Goal: Task Accomplishment & Management: Manage account settings

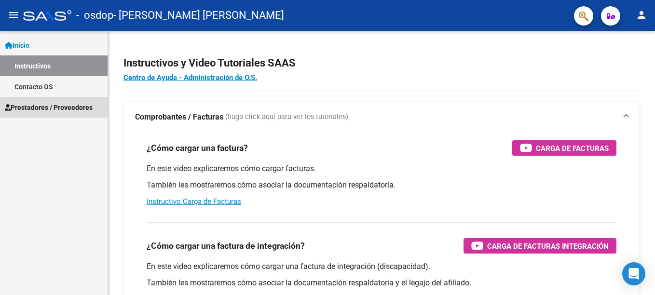
click at [63, 111] on span "Prestadores / Proveedores" at bounding box center [49, 107] width 88 height 11
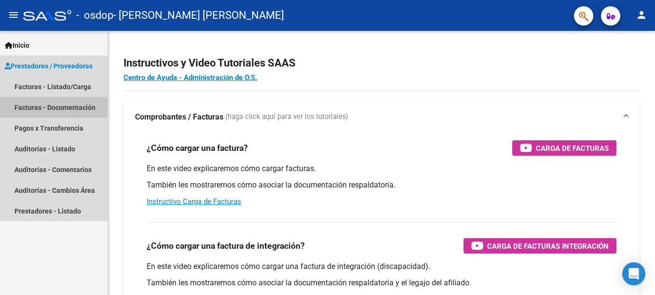
click at [66, 107] on link "Facturas - Documentación" at bounding box center [54, 107] width 108 height 21
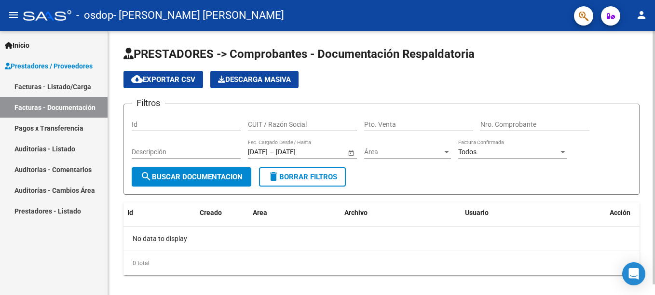
scroll to position [11, 0]
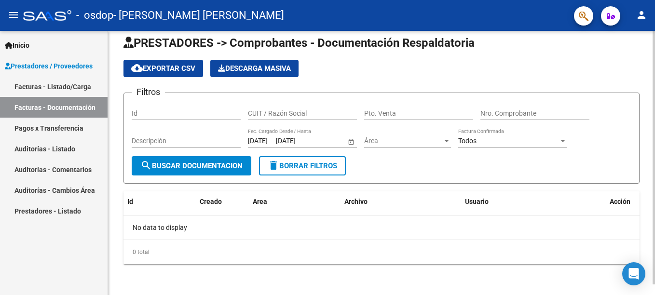
click at [648, 153] on html "menu - osdop - [PERSON_NAME] [PERSON_NAME] person Inicio Instructivos Contacto …" at bounding box center [327, 147] width 655 height 295
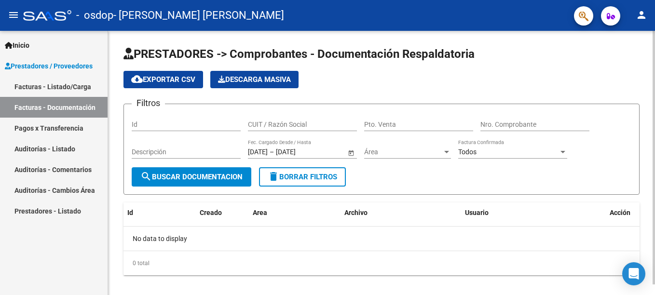
click at [648, 115] on html "menu - osdop - [PERSON_NAME] [PERSON_NAME] person Inicio Instructivos Contacto …" at bounding box center [327, 147] width 655 height 295
click at [69, 91] on link "Facturas - Listado/Carga" at bounding box center [54, 86] width 108 height 21
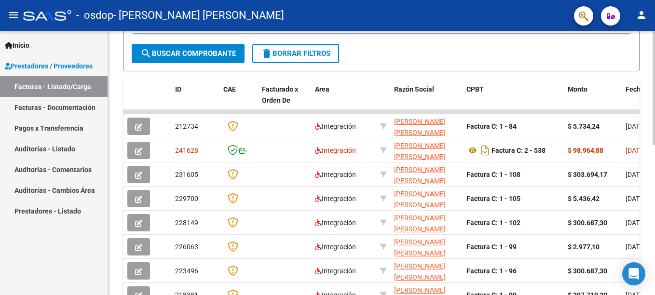
scroll to position [223, 0]
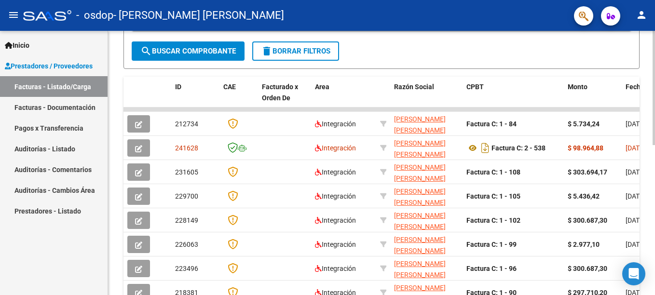
click at [648, 214] on div "Video tutorial PRESTADORES -> Listado de CPBTs Emitidos por Prestadores / Prove…" at bounding box center [383, 109] width 550 height 604
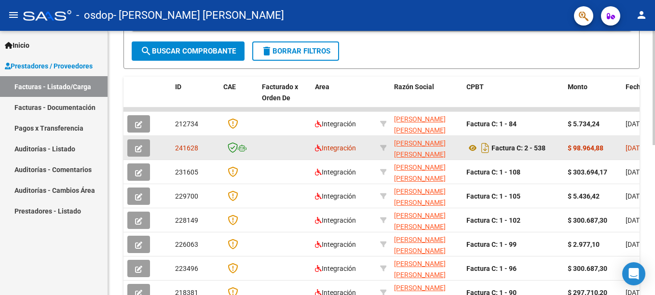
click at [133, 146] on button "button" at bounding box center [138, 147] width 23 height 17
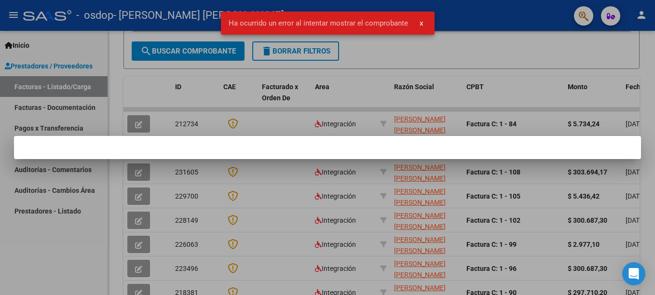
click at [422, 24] on span "x" at bounding box center [421, 23] width 3 height 9
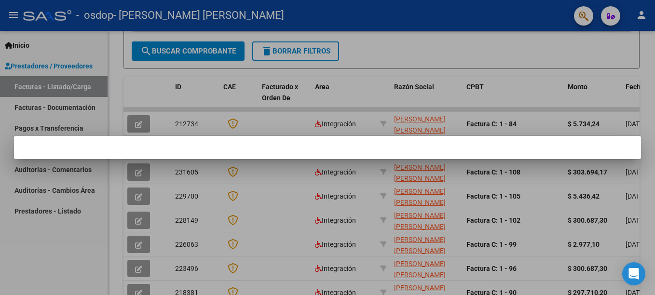
click at [388, 80] on div at bounding box center [327, 147] width 655 height 295
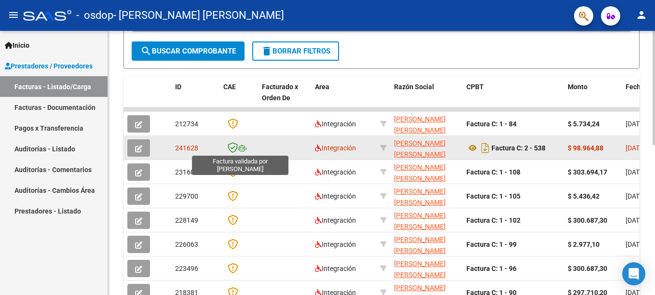
click at [233, 149] on icon at bounding box center [233, 147] width 10 height 11
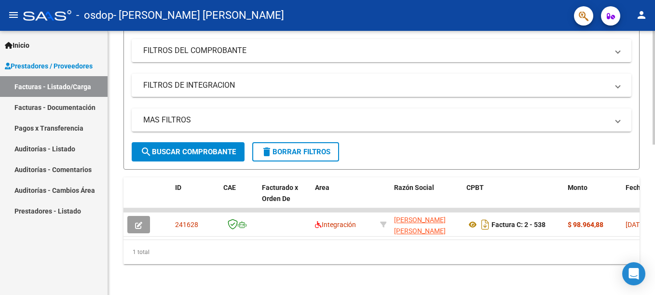
scroll to position [130, 0]
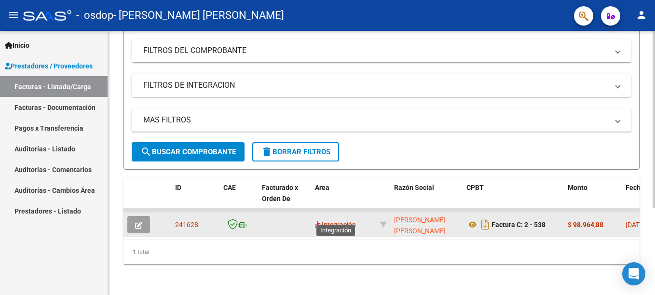
click at [340, 221] on span "Integración" at bounding box center [335, 225] width 41 height 8
click at [387, 219] on datatable-body-cell at bounding box center [383, 225] width 14 height 24
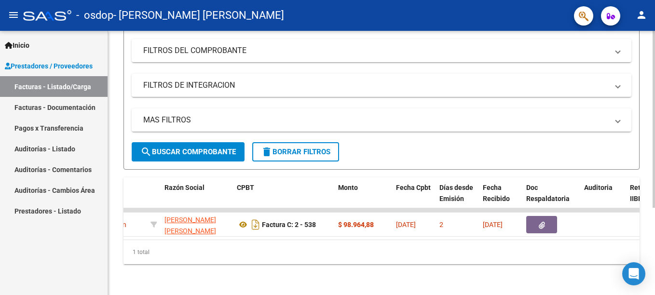
scroll to position [0, 232]
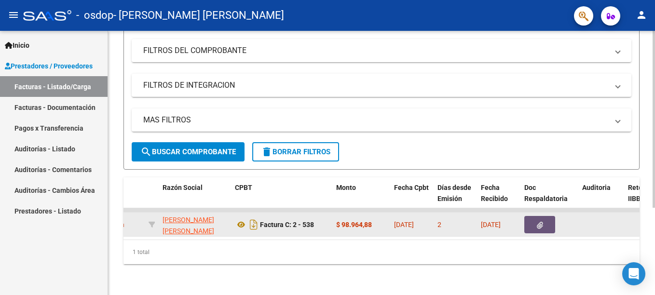
click at [541, 216] on button "button" at bounding box center [539, 224] width 31 height 17
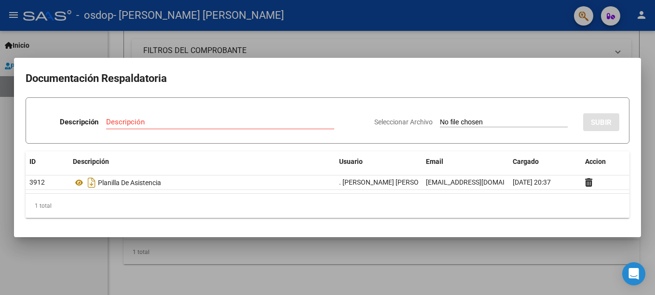
click at [519, 46] on div at bounding box center [327, 147] width 655 height 295
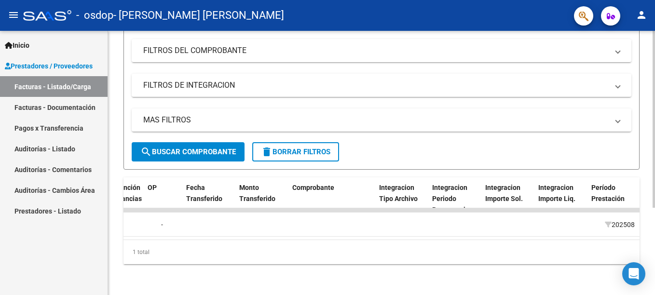
scroll to position [0, 791]
click at [506, 184] on span "Integracion Importe Sol." at bounding box center [502, 193] width 38 height 19
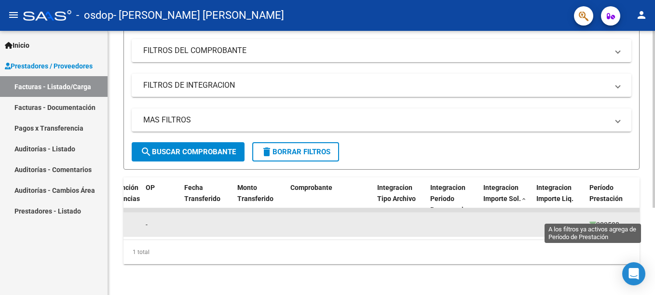
click at [591, 221] on icon at bounding box center [593, 224] width 7 height 7
type input "202508"
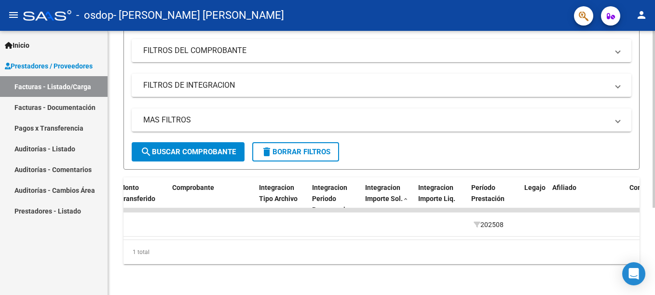
scroll to position [0, 926]
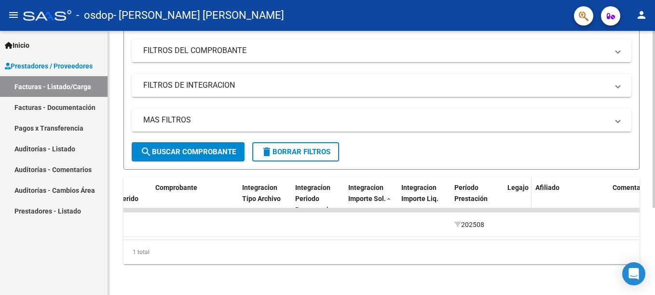
click at [525, 184] on div "Legajo" at bounding box center [518, 193] width 20 height 22
click at [518, 182] on div "Legajo" at bounding box center [518, 193] width 20 height 22
drag, startPoint x: 518, startPoint y: 175, endPoint x: 521, endPoint y: 182, distance: 7.6
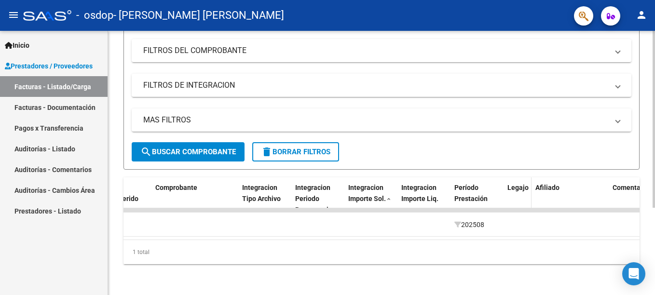
click at [521, 184] on span "Legajo" at bounding box center [518, 188] width 21 height 8
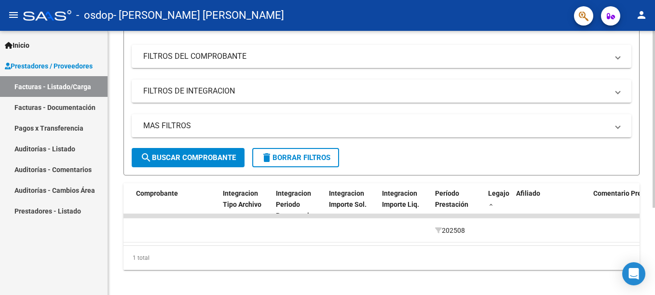
scroll to position [130, 0]
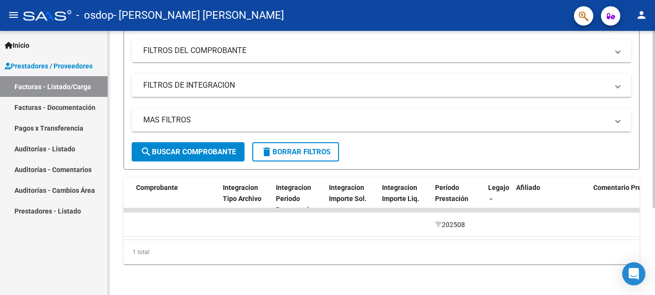
click at [648, 241] on html "menu - osdop - [PERSON_NAME] [PERSON_NAME] person Inicio Instructivos Contacto …" at bounding box center [327, 147] width 655 height 295
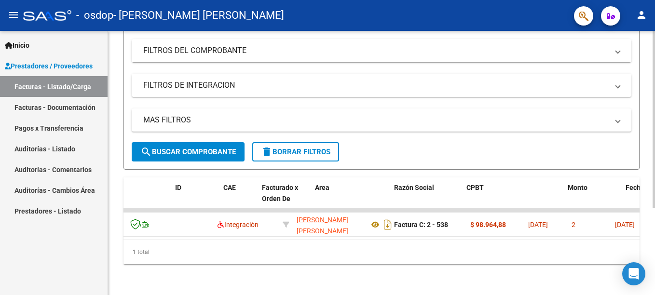
scroll to position [0, 0]
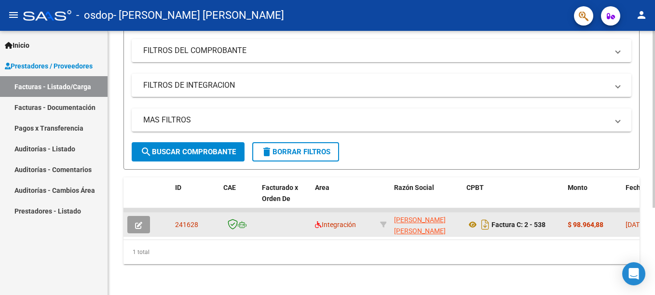
click at [141, 222] on icon "button" at bounding box center [138, 225] width 7 height 7
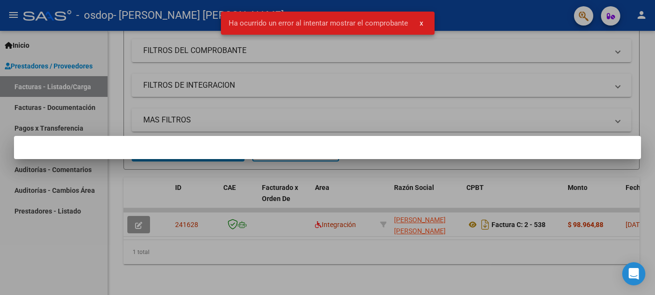
click at [420, 20] on span "x" at bounding box center [421, 23] width 3 height 9
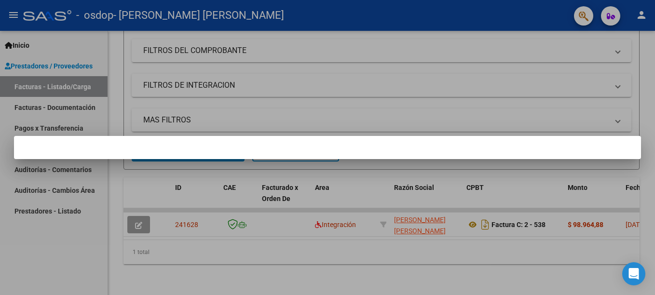
click at [308, 85] on div at bounding box center [327, 147] width 655 height 295
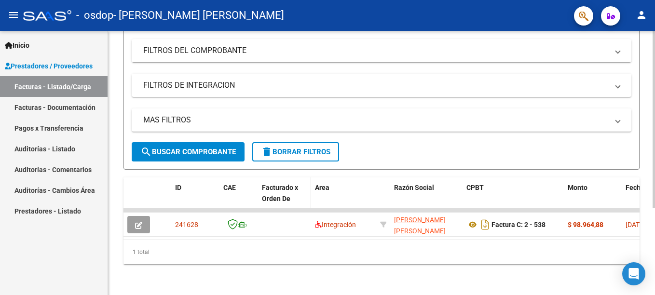
click at [279, 187] on span "Facturado x Orden De" at bounding box center [280, 193] width 36 height 19
click at [295, 196] on span at bounding box center [293, 199] width 6 height 7
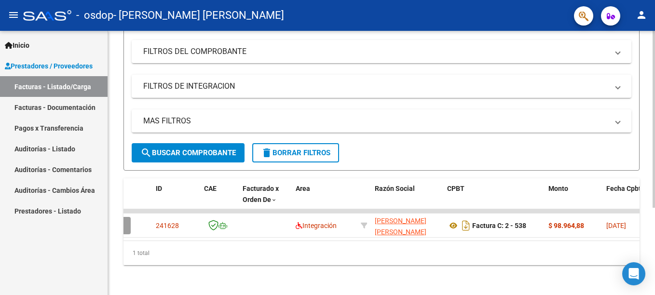
scroll to position [130, 0]
click at [648, 270] on html "menu - osdop - [PERSON_NAME] [PERSON_NAME] person Inicio Instructivos Contacto …" at bounding box center [327, 147] width 655 height 295
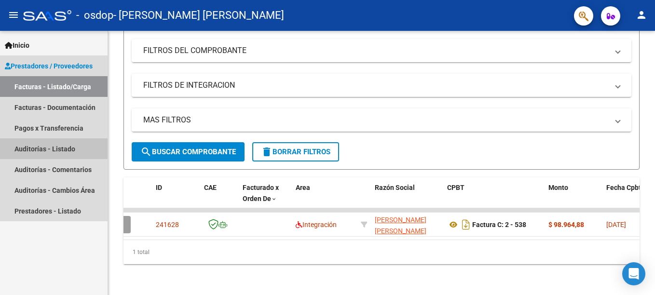
click at [60, 155] on link "Auditorías - Listado" at bounding box center [54, 148] width 108 height 21
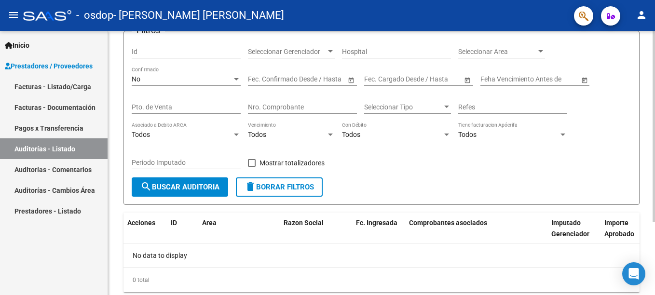
scroll to position [101, 0]
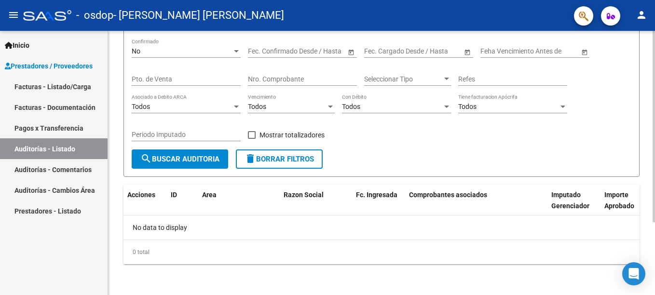
click at [648, 225] on html "menu - osdop - [PERSON_NAME] [PERSON_NAME] person Inicio Instructivos Contacto …" at bounding box center [327, 147] width 655 height 295
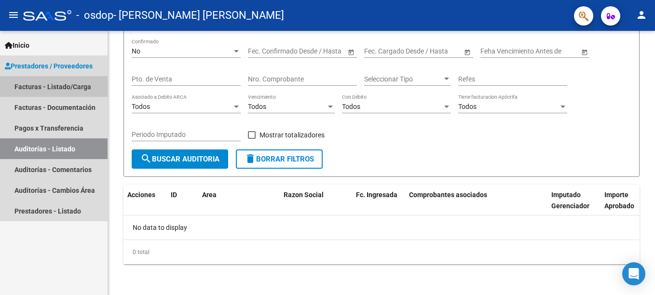
click at [38, 92] on link "Facturas - Listado/Carga" at bounding box center [54, 86] width 108 height 21
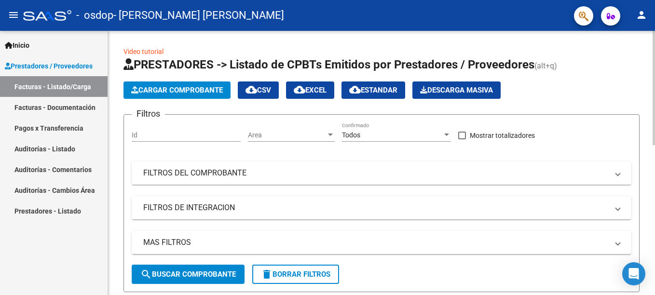
click at [648, 95] on html "menu - osdop - [PERSON_NAME] [PERSON_NAME] person Inicio Instructivos Contacto …" at bounding box center [327, 147] width 655 height 295
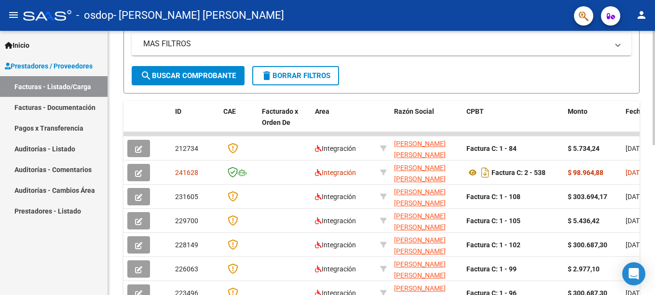
scroll to position [194, 0]
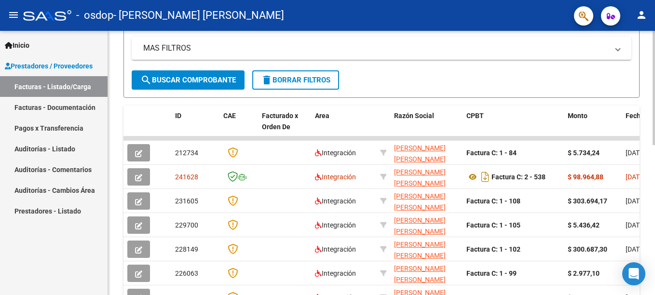
click at [648, 179] on html "menu - osdop - [PERSON_NAME] [PERSON_NAME] person Inicio Instructivos Contacto …" at bounding box center [327, 147] width 655 height 295
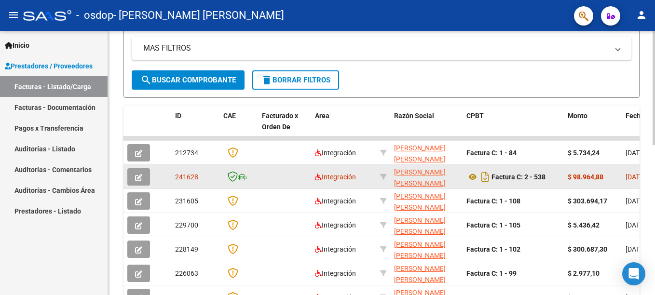
click at [454, 179] on app-link-go-to "[PERSON_NAME] [PERSON_NAME]" at bounding box center [426, 178] width 65 height 22
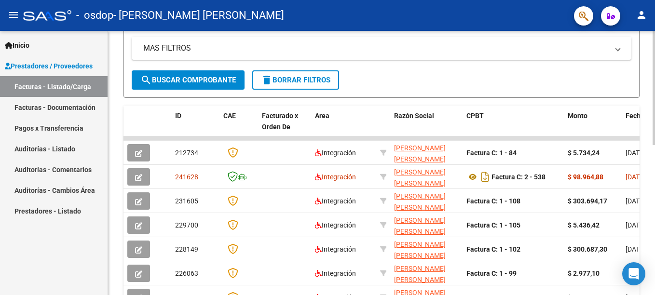
drag, startPoint x: 556, startPoint y: 179, endPoint x: 640, endPoint y: 179, distance: 84.0
click at [640, 179] on div "Video tutorial PRESTADORES -> Listado de CPBTs Emitidos por Prestadores / Prove…" at bounding box center [381, 138] width 547 height 604
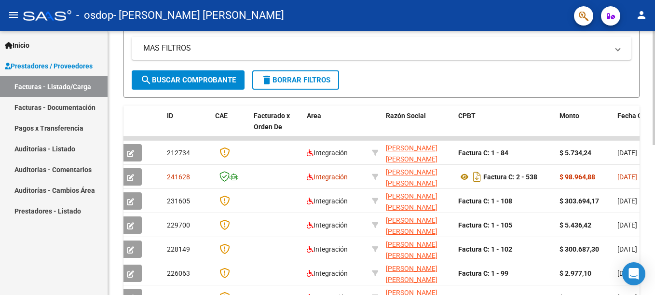
scroll to position [0, 0]
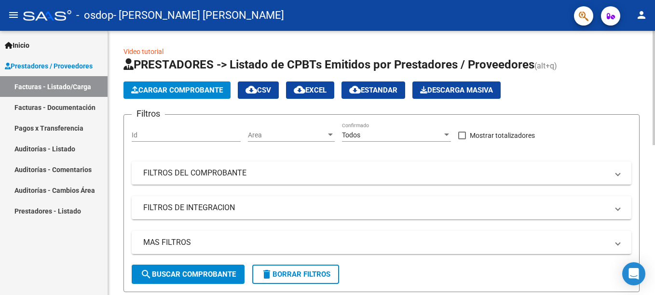
click at [648, 72] on html "menu - osdop - [PERSON_NAME] [PERSON_NAME] person Inicio Instructivos Contacto …" at bounding box center [327, 147] width 655 height 295
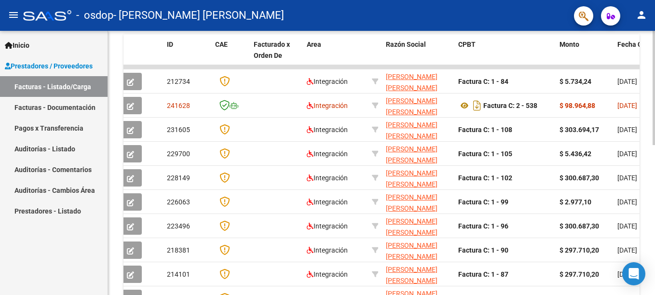
scroll to position [271, 0]
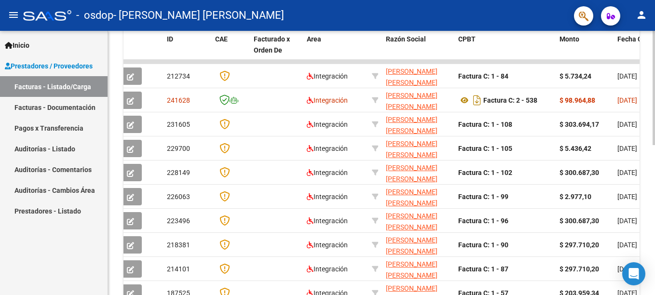
click at [648, 249] on html "menu - osdop - [PERSON_NAME] [PERSON_NAME] person Inicio Instructivos Contacto …" at bounding box center [327, 147] width 655 height 295
click at [403, 55] on datatable-header-cell "Razón Social" at bounding box center [418, 50] width 72 height 42
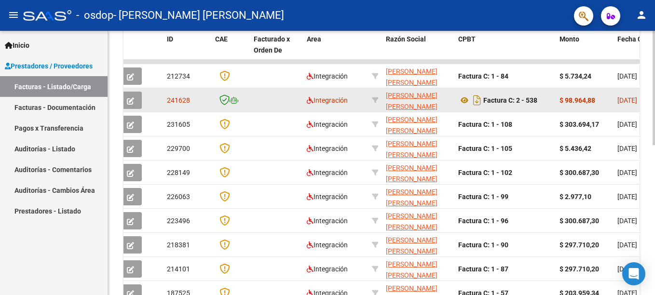
click at [273, 96] on datatable-body-cell at bounding box center [276, 100] width 53 height 24
click at [269, 99] on datatable-body-cell at bounding box center [276, 100] width 53 height 24
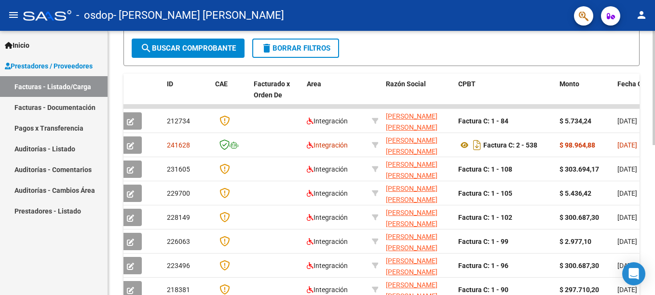
scroll to position [201, 0]
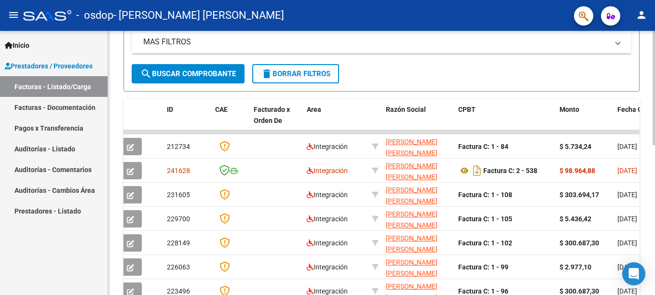
click at [648, 145] on html "menu - osdop - [PERSON_NAME] [PERSON_NAME] person Inicio Instructivos Contacto …" at bounding box center [327, 147] width 655 height 295
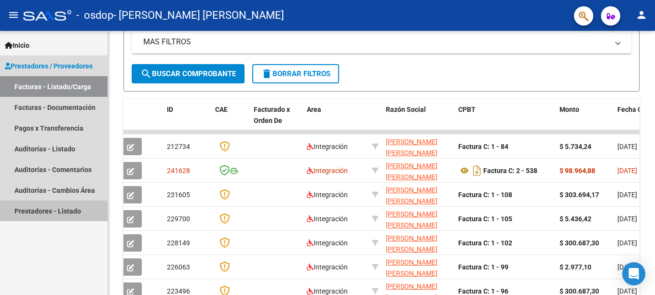
click at [51, 212] on link "Prestadores - Listado" at bounding box center [54, 211] width 108 height 21
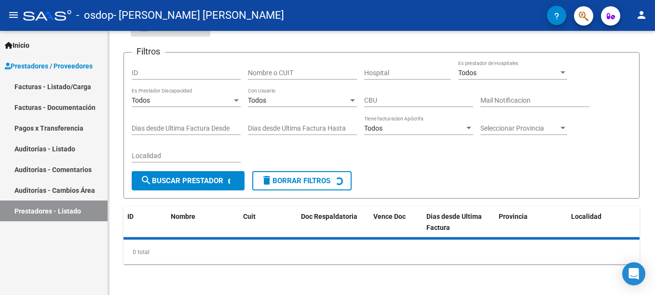
scroll to position [84, 0]
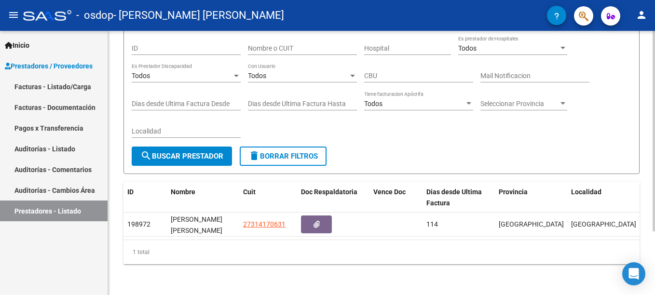
click at [648, 236] on html "menu - osdop - [PERSON_NAME] [PERSON_NAME] person Inicio Instructivos Contacto …" at bounding box center [327, 147] width 655 height 295
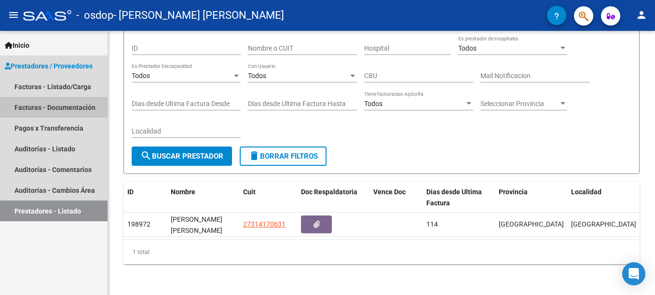
click at [42, 108] on link "Facturas - Documentación" at bounding box center [54, 107] width 108 height 21
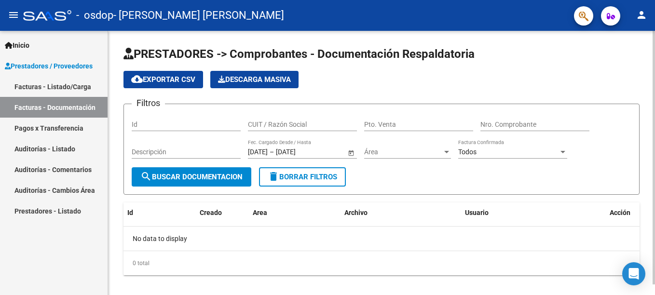
scroll to position [11, 0]
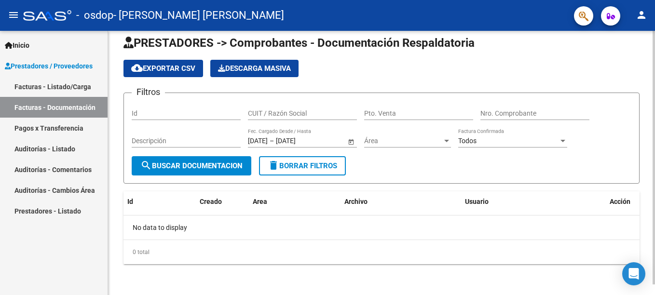
click at [648, 266] on html "menu - osdop - [PERSON_NAME] [PERSON_NAME] person Inicio Instructivos Contacto …" at bounding box center [327, 147] width 655 height 295
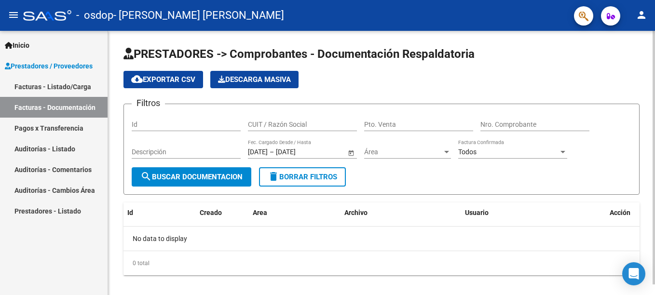
click at [648, 202] on html "menu - osdop - [PERSON_NAME] [PERSON_NAME] person Inicio Instructivos Contacto …" at bounding box center [327, 147] width 655 height 295
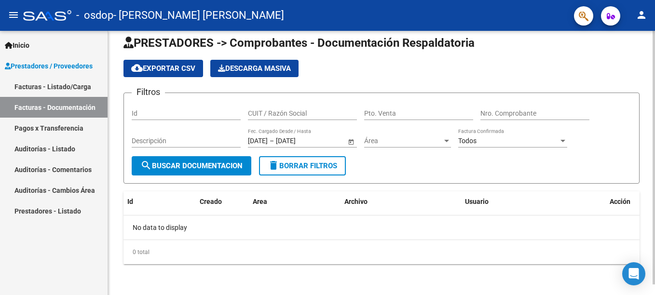
click at [648, 154] on html "menu - osdop - [PERSON_NAME] [PERSON_NAME] person Inicio Instructivos Contacto …" at bounding box center [327, 147] width 655 height 295
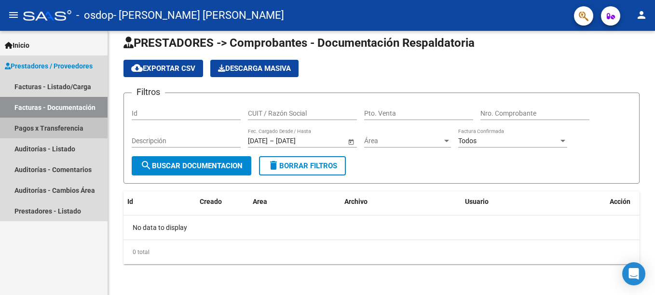
click at [54, 125] on link "Pagos x Transferencia" at bounding box center [54, 128] width 108 height 21
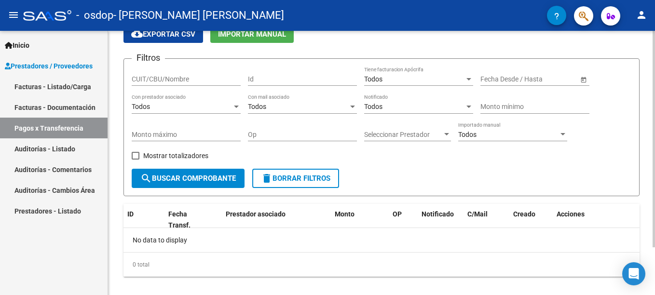
scroll to position [58, 0]
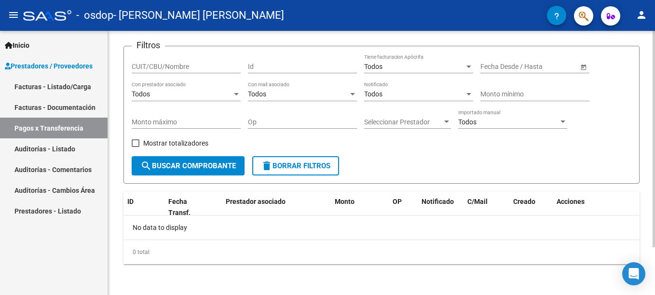
click at [648, 217] on html "menu - osdop - [PERSON_NAME] [PERSON_NAME] person Inicio Instructivos Contacto …" at bounding box center [327, 147] width 655 height 295
click at [285, 276] on div "PRESTADORES -> Pagos por Transferencia (alt+p) cloud_download Exportar CSV Impo…" at bounding box center [381, 133] width 547 height 323
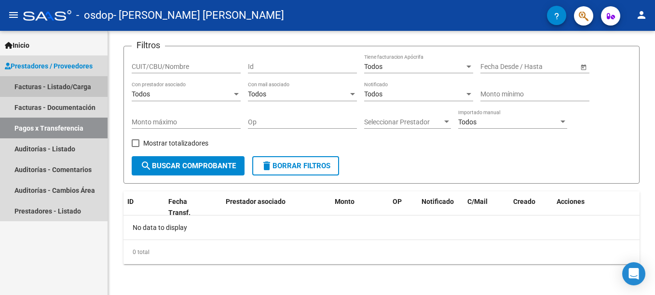
click at [66, 87] on link "Facturas - Listado/Carga" at bounding box center [54, 86] width 108 height 21
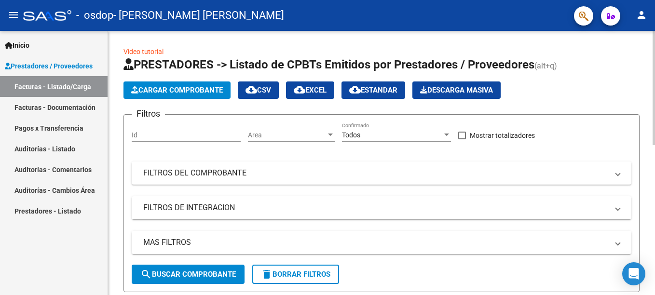
scroll to position [9, 0]
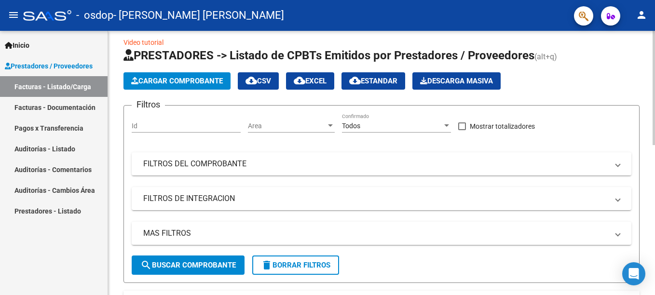
click at [648, 114] on html "menu - osdop - [PERSON_NAME] [PERSON_NAME] person Inicio Instructivos Contacto …" at bounding box center [327, 147] width 655 height 295
click at [620, 196] on mat-expansion-panel-header "FILTROS DE INTEGRACION" at bounding box center [382, 198] width 500 height 23
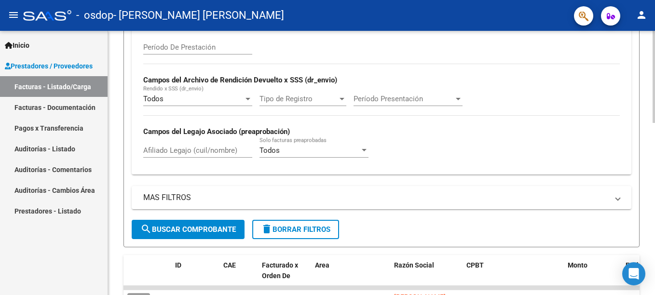
scroll to position [193, 0]
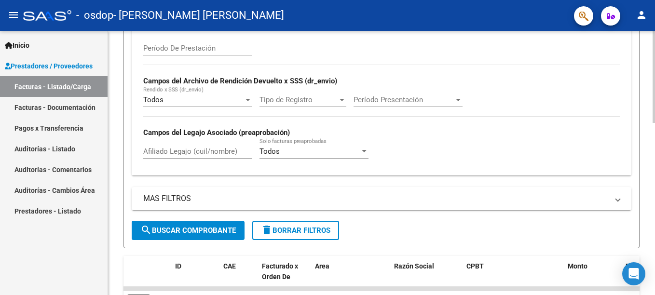
click at [648, 143] on html "menu - osdop - [PERSON_NAME] [PERSON_NAME] person Inicio Instructivos Contacto …" at bounding box center [327, 147] width 655 height 295
click at [188, 146] on div "Afiliado Legajo (cuil/nombre)" at bounding box center [197, 148] width 109 height 21
click at [648, 129] on html "menu - osdop - [PERSON_NAME] [PERSON_NAME] person Inicio Instructivos Contacto …" at bounding box center [327, 147] width 655 height 295
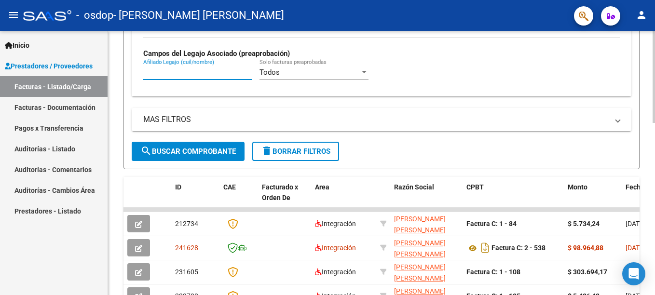
scroll to position [273, 0]
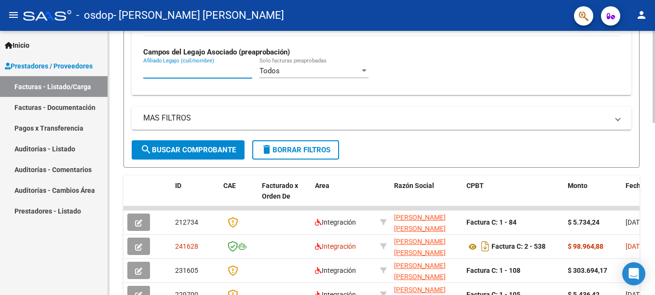
click at [648, 157] on html "menu - osdop - [PERSON_NAME] [PERSON_NAME] person Inicio Instructivos Contacto …" at bounding box center [327, 147] width 655 height 295
click at [613, 117] on span "MAS FILTROS" at bounding box center [379, 118] width 473 height 11
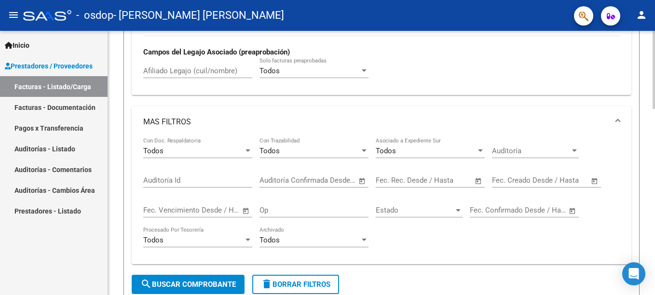
click at [648, 138] on html "menu - osdop - [PERSON_NAME] [PERSON_NAME] person Inicio Instructivos Contacto …" at bounding box center [327, 147] width 655 height 295
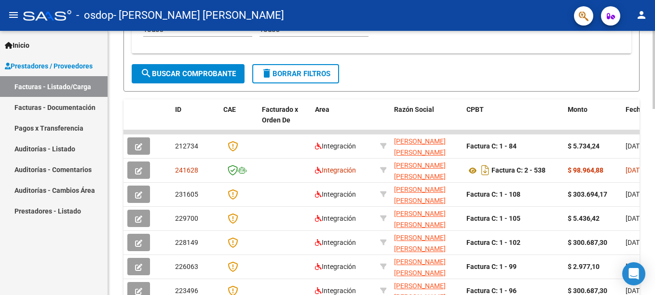
click at [648, 201] on html "menu - osdop - [PERSON_NAME] [PERSON_NAME] person Inicio Instructivos Contacto …" at bounding box center [327, 147] width 655 height 295
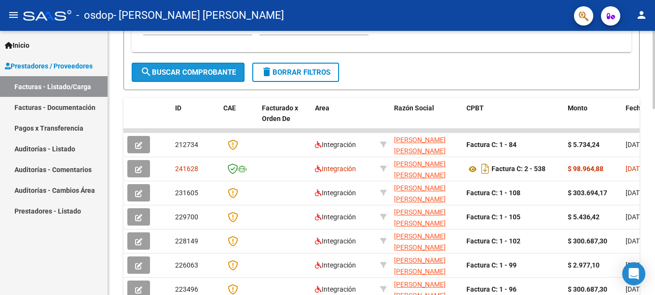
click at [215, 78] on button "search Buscar Comprobante" at bounding box center [188, 72] width 113 height 19
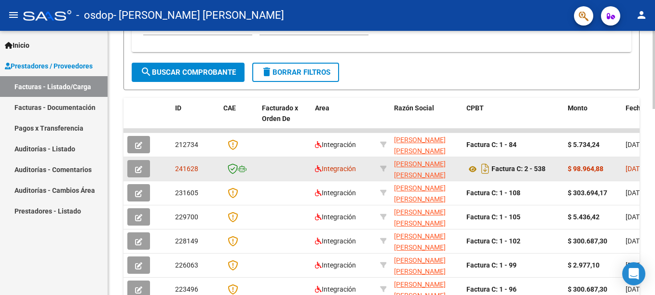
click at [211, 169] on div "241628" at bounding box center [195, 169] width 41 height 11
click at [237, 168] on icon at bounding box center [233, 169] width 10 height 11
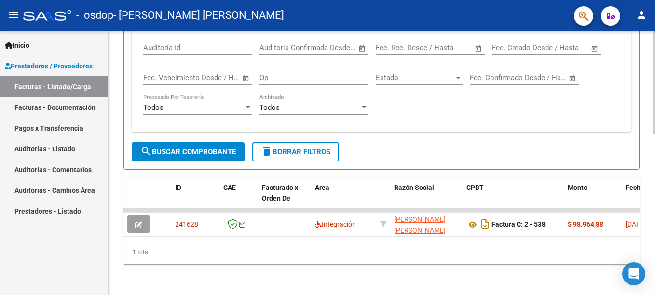
scroll to position [414, 0]
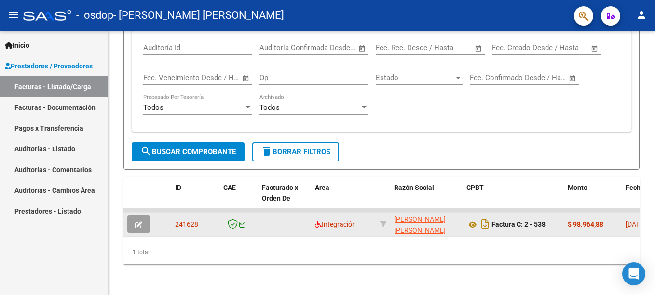
click at [262, 216] on datatable-body-cell at bounding box center [284, 225] width 53 height 24
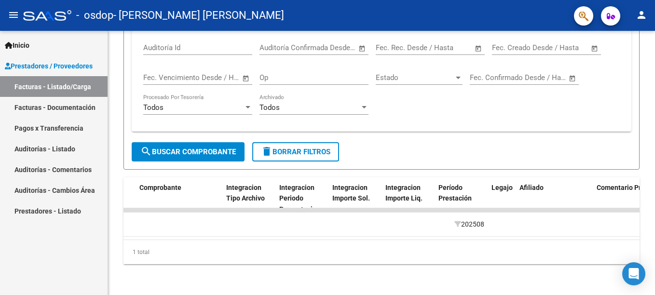
scroll to position [0, 946]
click at [494, 184] on span "Legajo" at bounding box center [498, 188] width 21 height 8
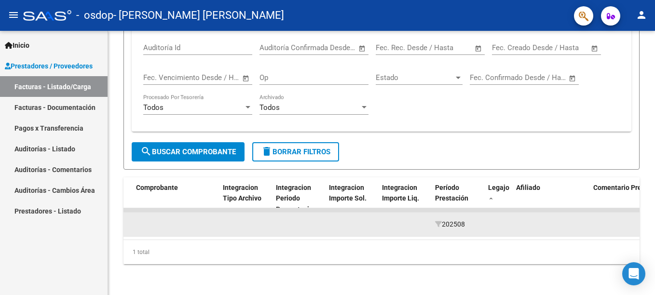
click at [439, 221] on span "202508" at bounding box center [450, 225] width 30 height 8
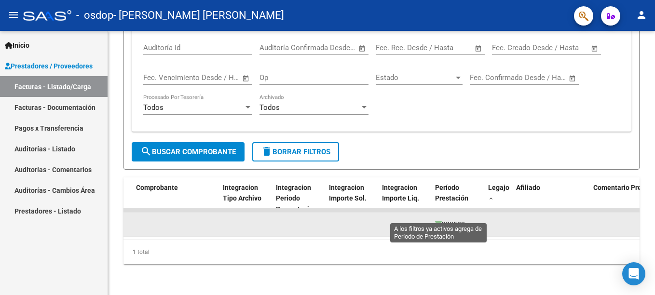
click at [439, 221] on icon at bounding box center [438, 224] width 7 height 7
type input "202508"
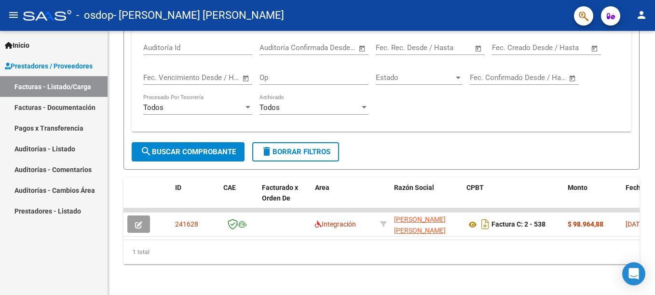
scroll to position [149, 0]
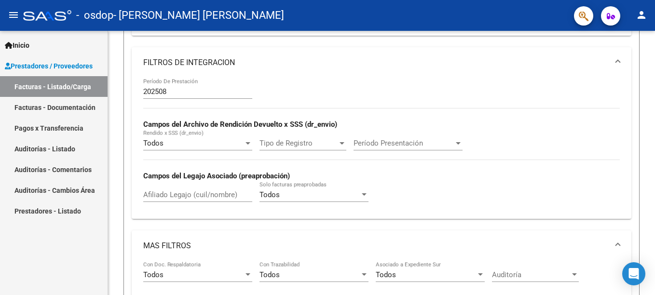
click at [648, 119] on html "menu - osdop - [PERSON_NAME] [PERSON_NAME] person Inicio Instructivos Contacto …" at bounding box center [327, 147] width 655 height 295
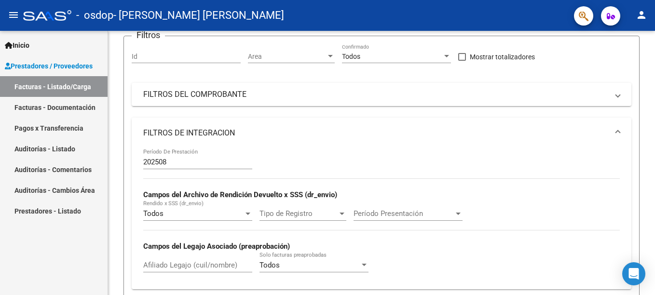
click at [648, 54] on html "menu - osdop - [PERSON_NAME] [PERSON_NAME] person Inicio Instructivos Contacto …" at bounding box center [327, 147] width 655 height 295
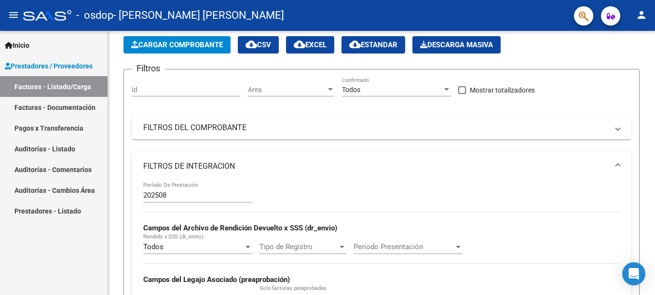
scroll to position [0, 0]
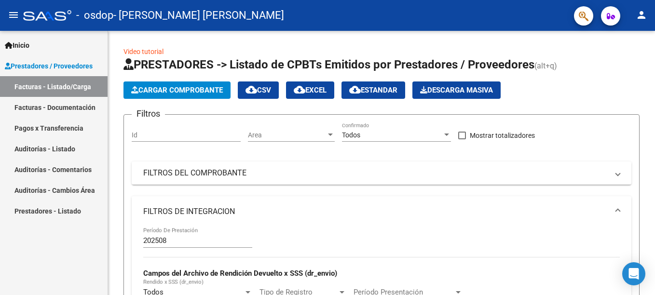
click at [648, 26] on html "menu - osdop - [PERSON_NAME] [PERSON_NAME] person Inicio Instructivos Contacto …" at bounding box center [327, 147] width 655 height 295
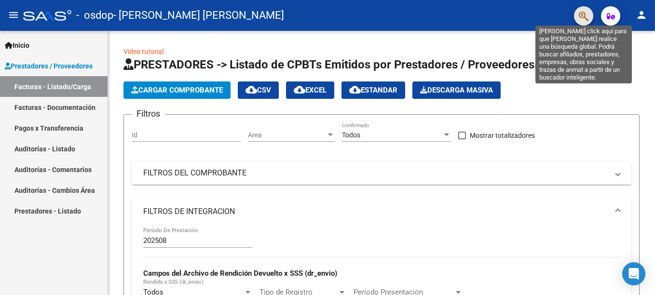
click at [581, 20] on icon "button" at bounding box center [584, 16] width 10 height 11
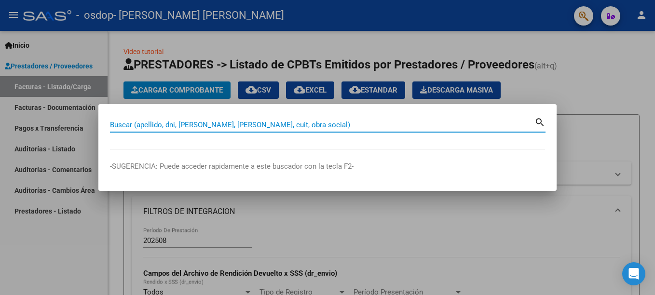
click at [251, 122] on input "Buscar (apellido, dni, [PERSON_NAME], [PERSON_NAME], cuit, obra social)" at bounding box center [322, 125] width 425 height 9
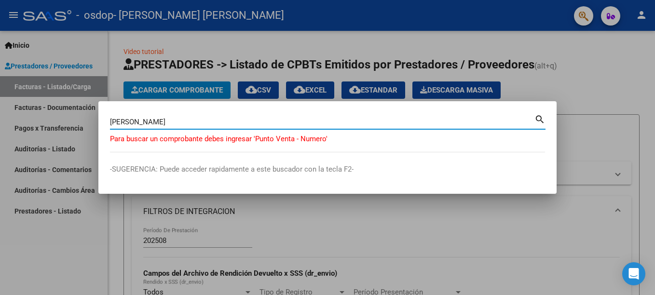
type input "J"
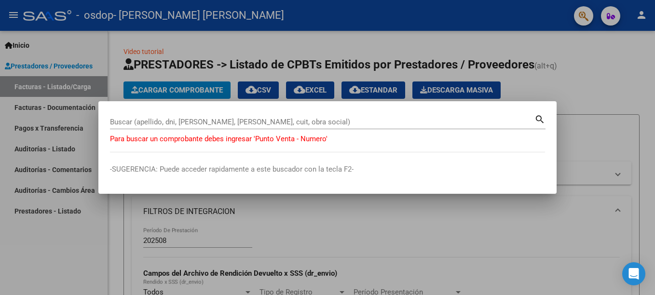
click at [573, 99] on div at bounding box center [327, 147] width 655 height 295
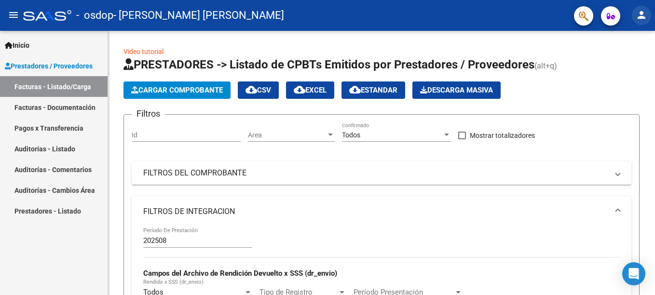
click at [647, 14] on mat-icon "person" at bounding box center [642, 15] width 12 height 12
click at [552, 40] on div at bounding box center [327, 147] width 655 height 295
click at [648, 19] on button "person" at bounding box center [641, 15] width 19 height 19
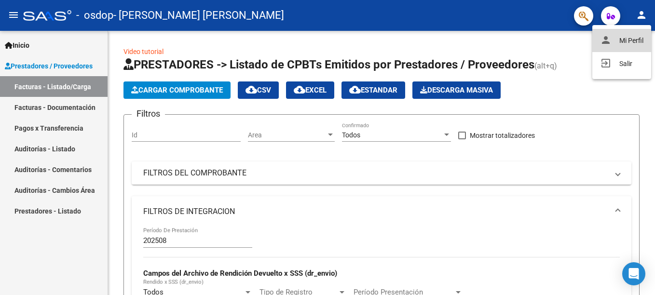
click at [636, 42] on button "person Mi Perfil" at bounding box center [622, 40] width 59 height 23
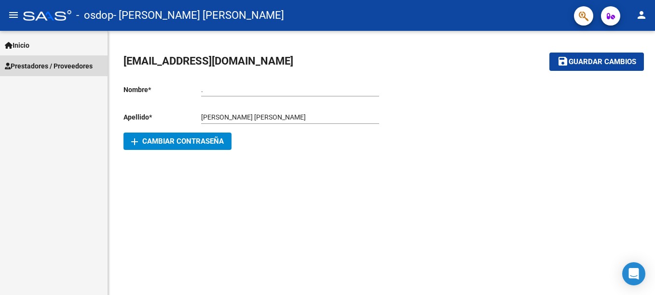
click at [55, 63] on span "Prestadores / Proveedores" at bounding box center [49, 66] width 88 height 11
click at [71, 61] on span "Prestadores / Proveedores" at bounding box center [49, 66] width 88 height 11
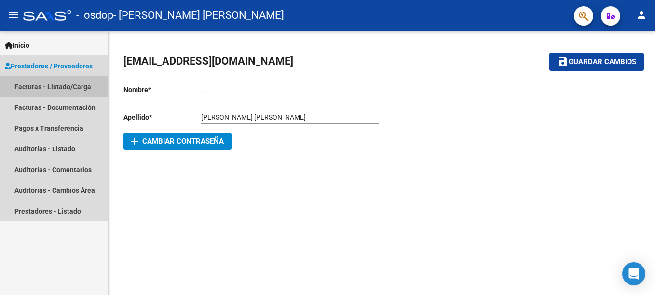
click at [57, 85] on link "Facturas - Listado/Carga" at bounding box center [54, 86] width 108 height 21
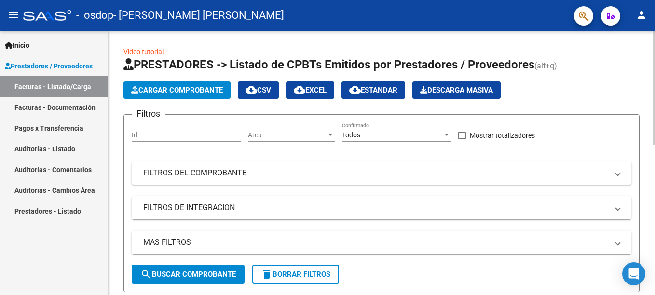
click at [648, 95] on html "menu - osdop - [PERSON_NAME] [PERSON_NAME] person Inicio Instructivos Contacto …" at bounding box center [327, 147] width 655 height 295
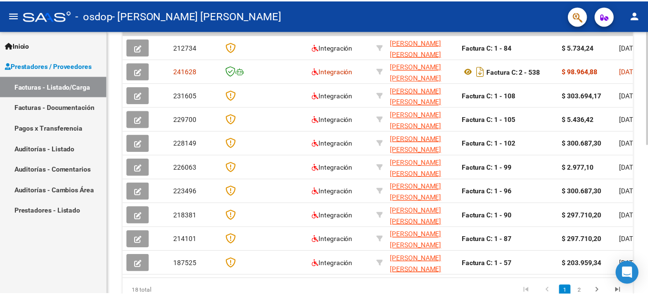
scroll to position [347, 0]
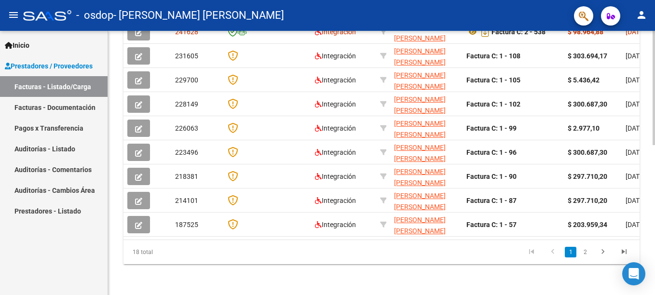
click at [648, 295] on html "menu - osdop - [PERSON_NAME] [PERSON_NAME] person Inicio Instructivos Contacto …" at bounding box center [327, 147] width 655 height 295
click at [640, 9] on button "person" at bounding box center [641, 15] width 19 height 19
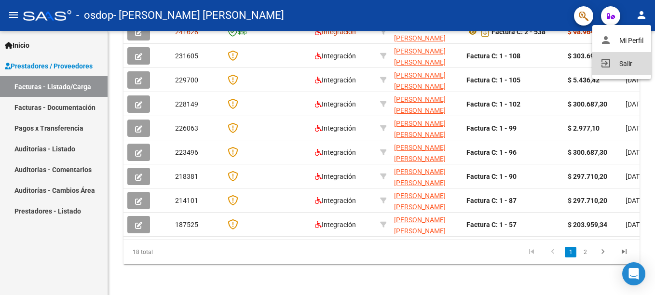
click at [627, 58] on button "exit_to_app Salir" at bounding box center [622, 63] width 59 height 23
